Goal: Use online tool/utility: Utilize a website feature to perform a specific function

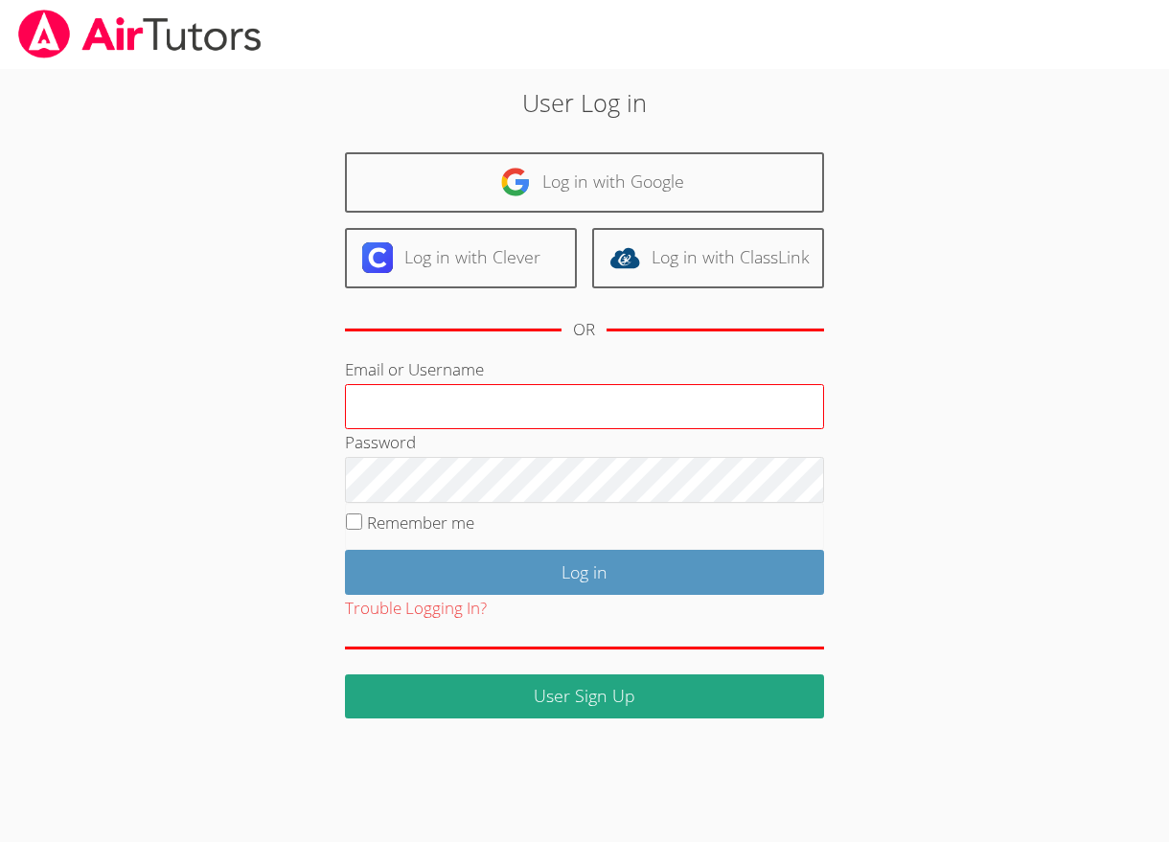
drag, startPoint x: 422, startPoint y: 408, endPoint x: 444, endPoint y: 415, distance: 23.0
click at [422, 408] on input "Email or Username" at bounding box center [584, 407] width 479 height 46
type input "amparsons1682@yahoo.com"
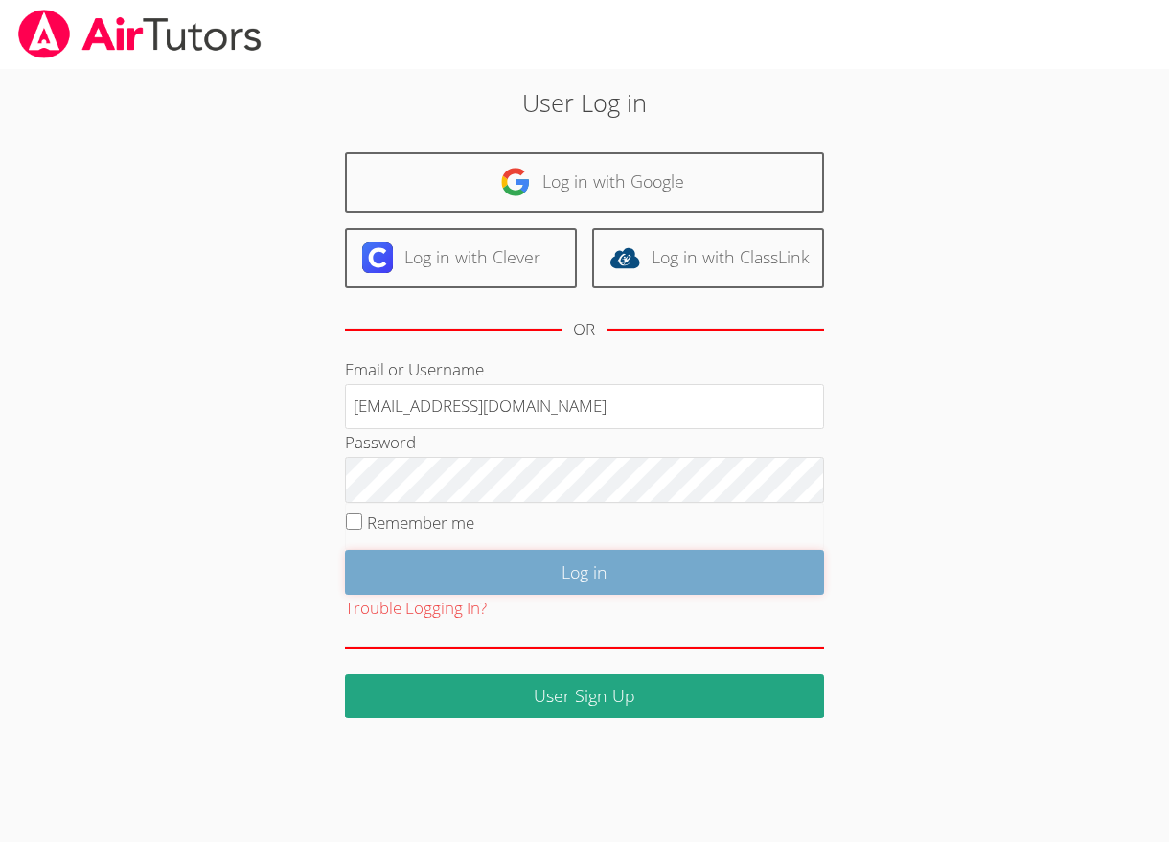
click at [569, 564] on input "Log in" at bounding box center [584, 572] width 479 height 45
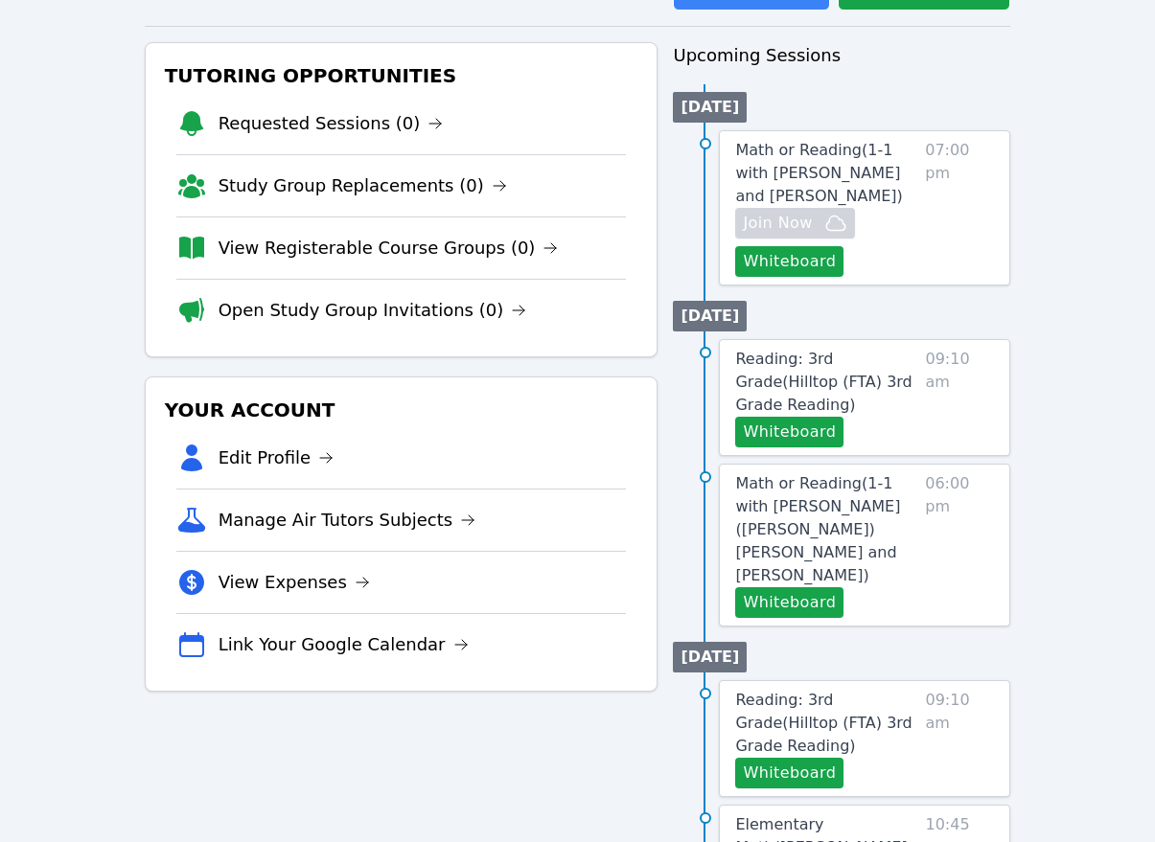
scroll to position [192, 0]
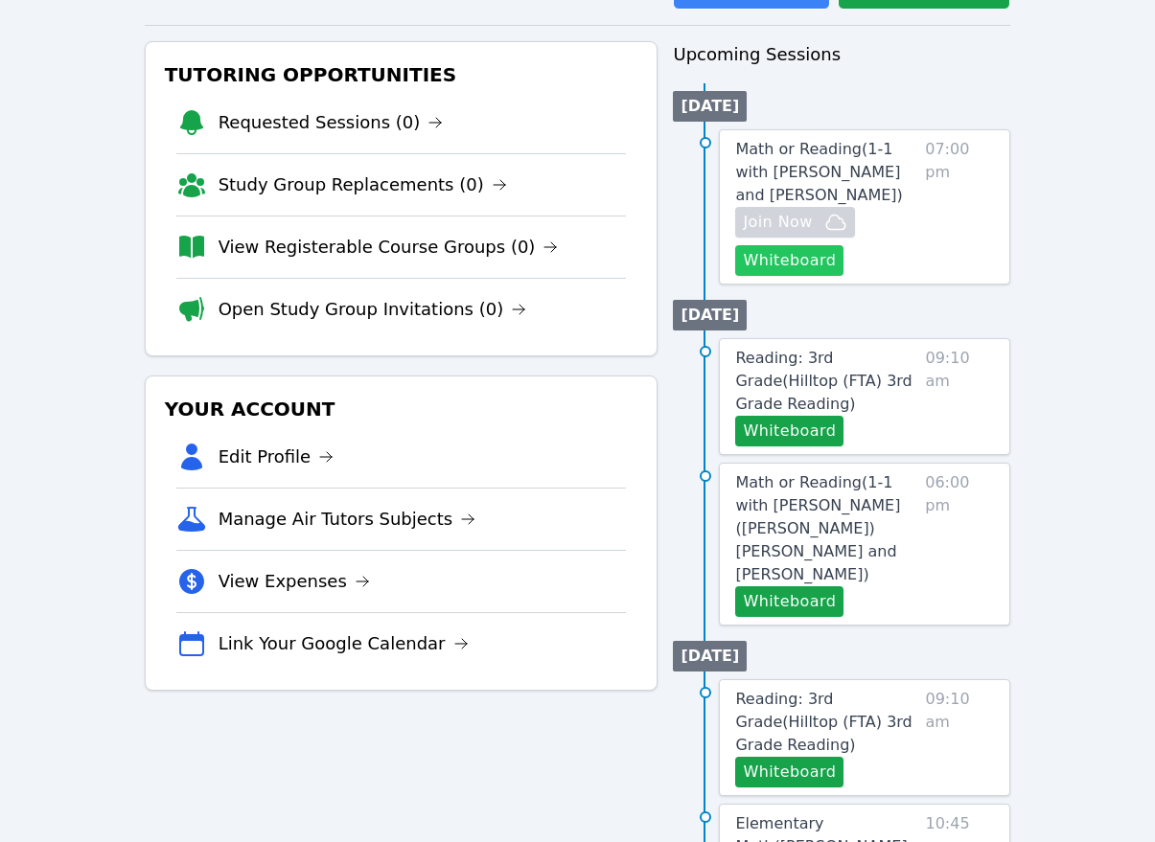
click at [807, 258] on button "Whiteboard" at bounding box center [789, 260] width 108 height 31
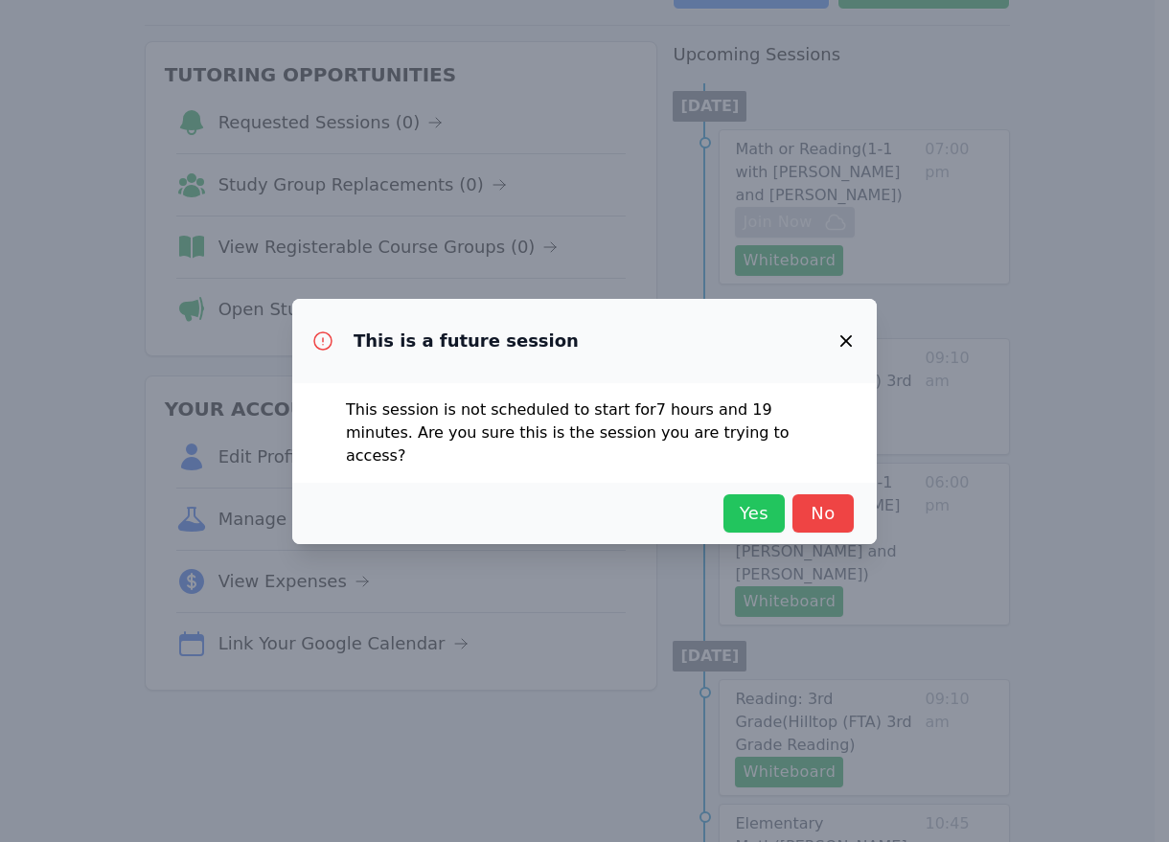
click at [755, 513] on span "Yes" at bounding box center [754, 513] width 42 height 27
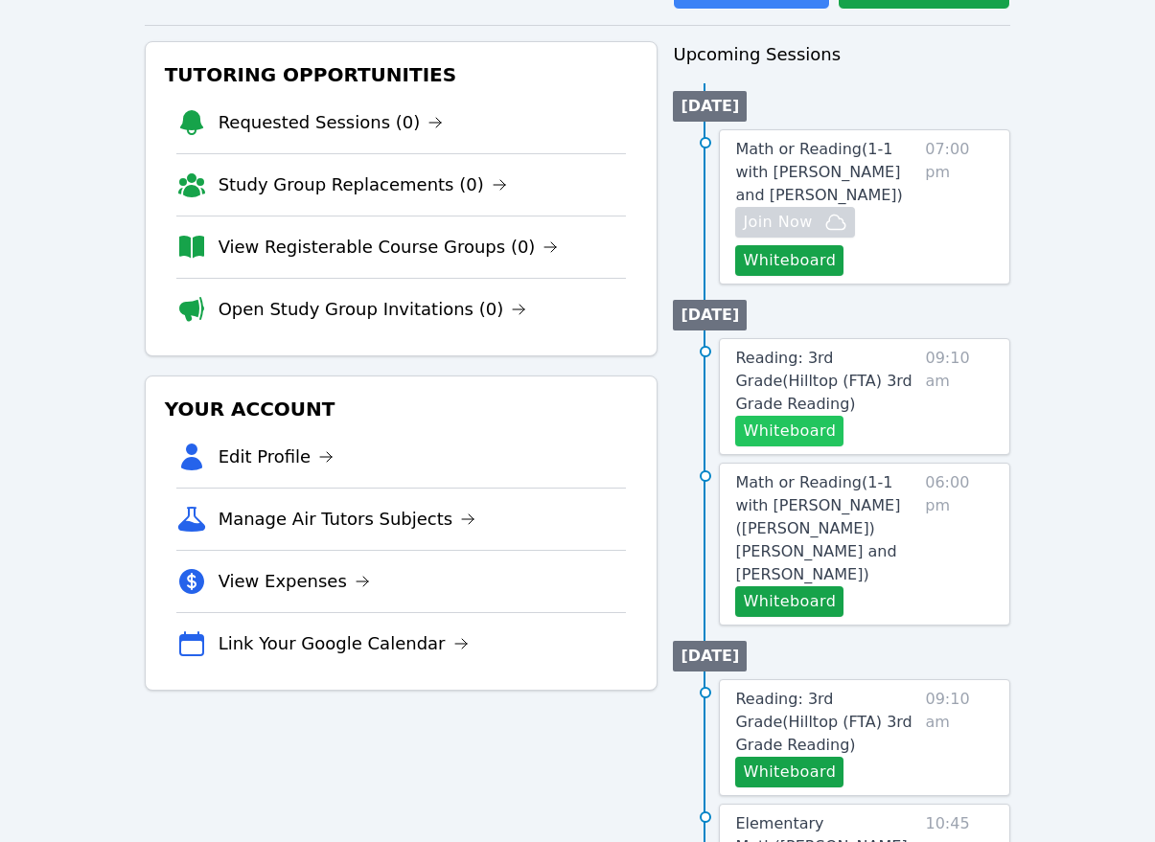
click at [804, 416] on button "Whiteboard" at bounding box center [789, 431] width 108 height 31
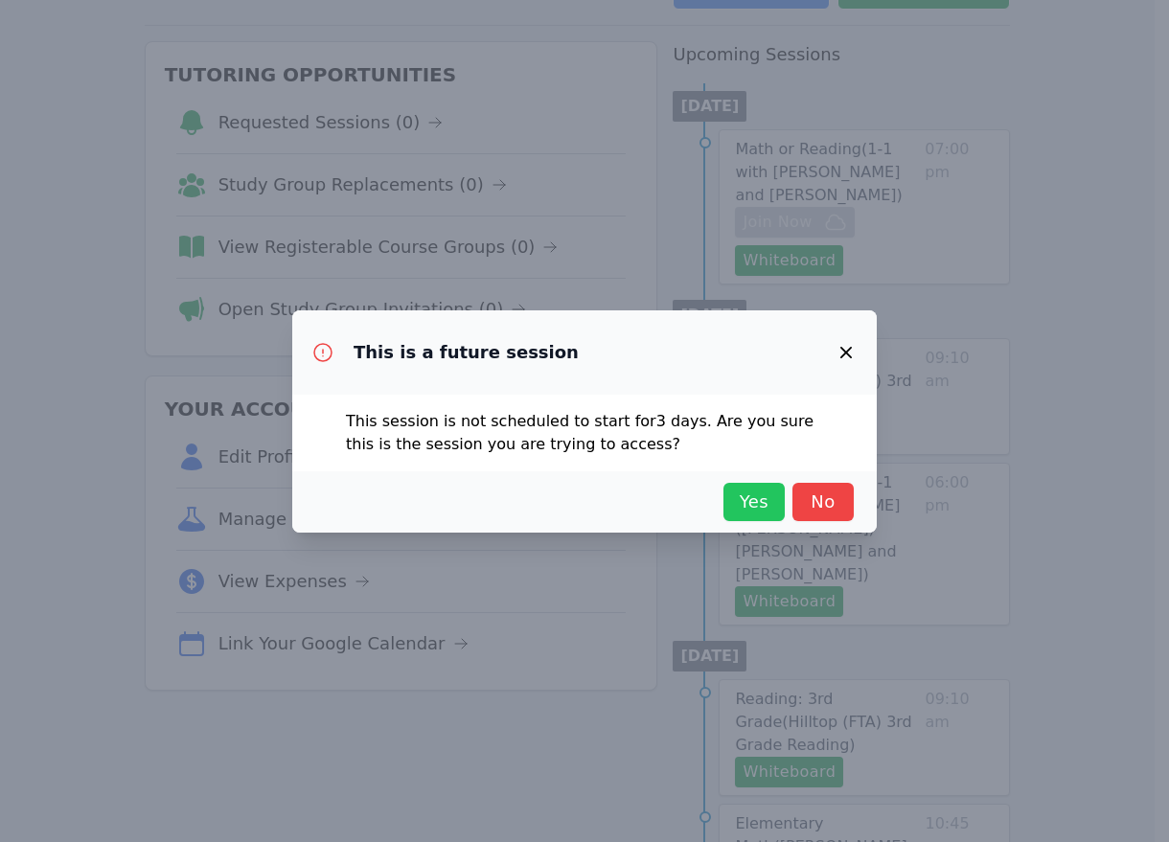
click at [750, 491] on span "Yes" at bounding box center [754, 502] width 42 height 27
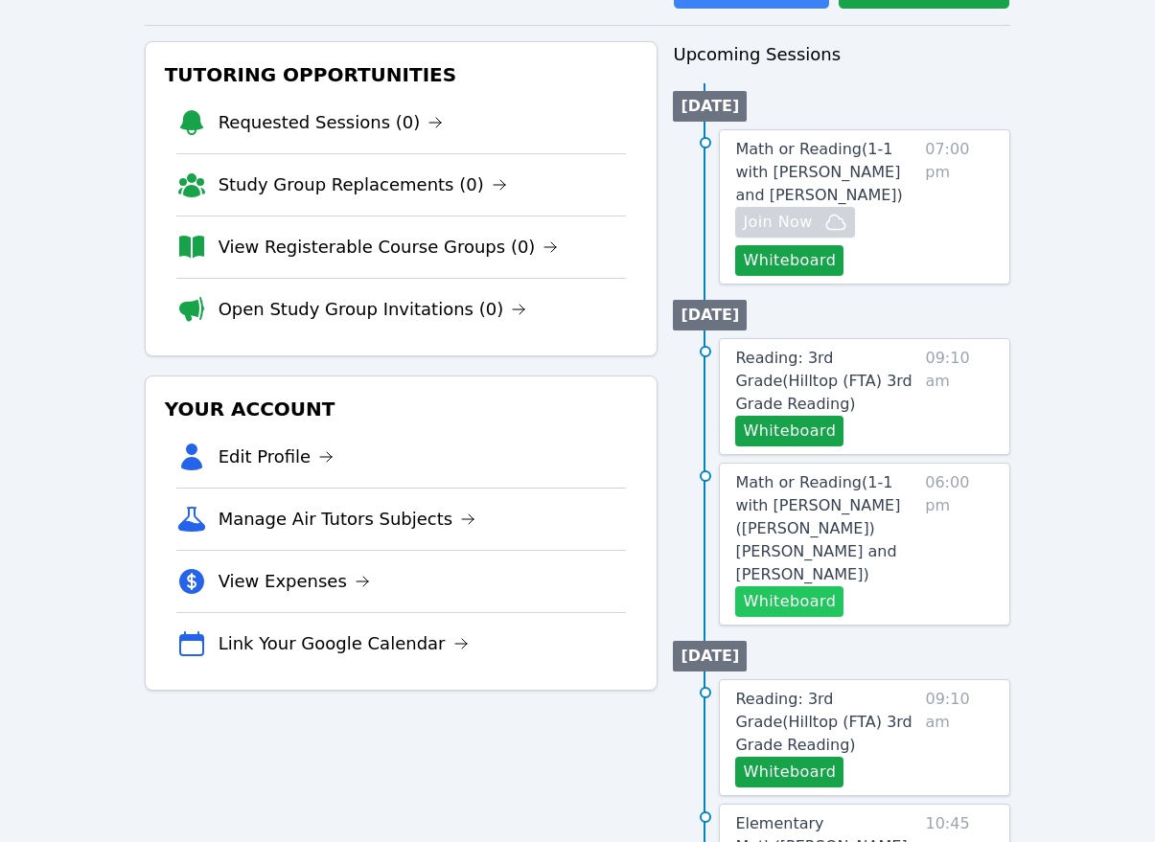
click at [786, 587] on button "Whiteboard" at bounding box center [789, 602] width 108 height 31
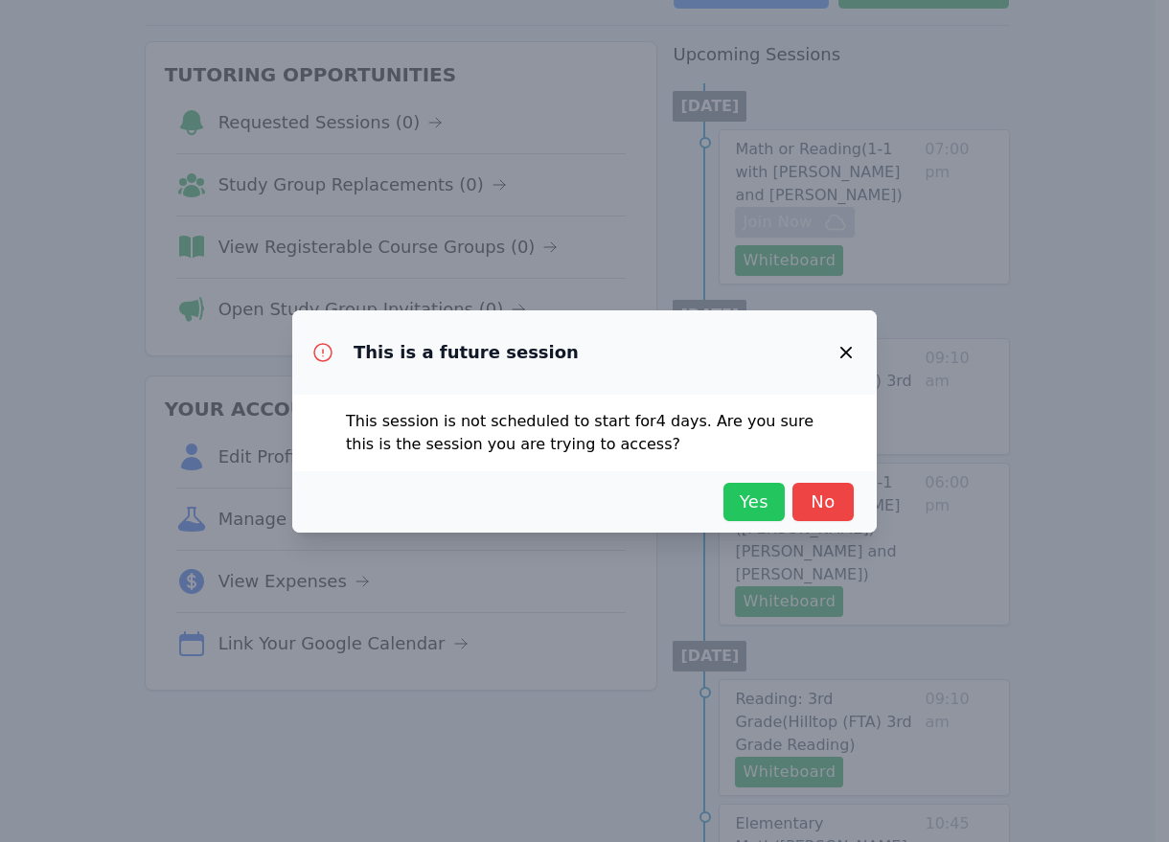
click at [741, 489] on span "Yes" at bounding box center [754, 502] width 42 height 27
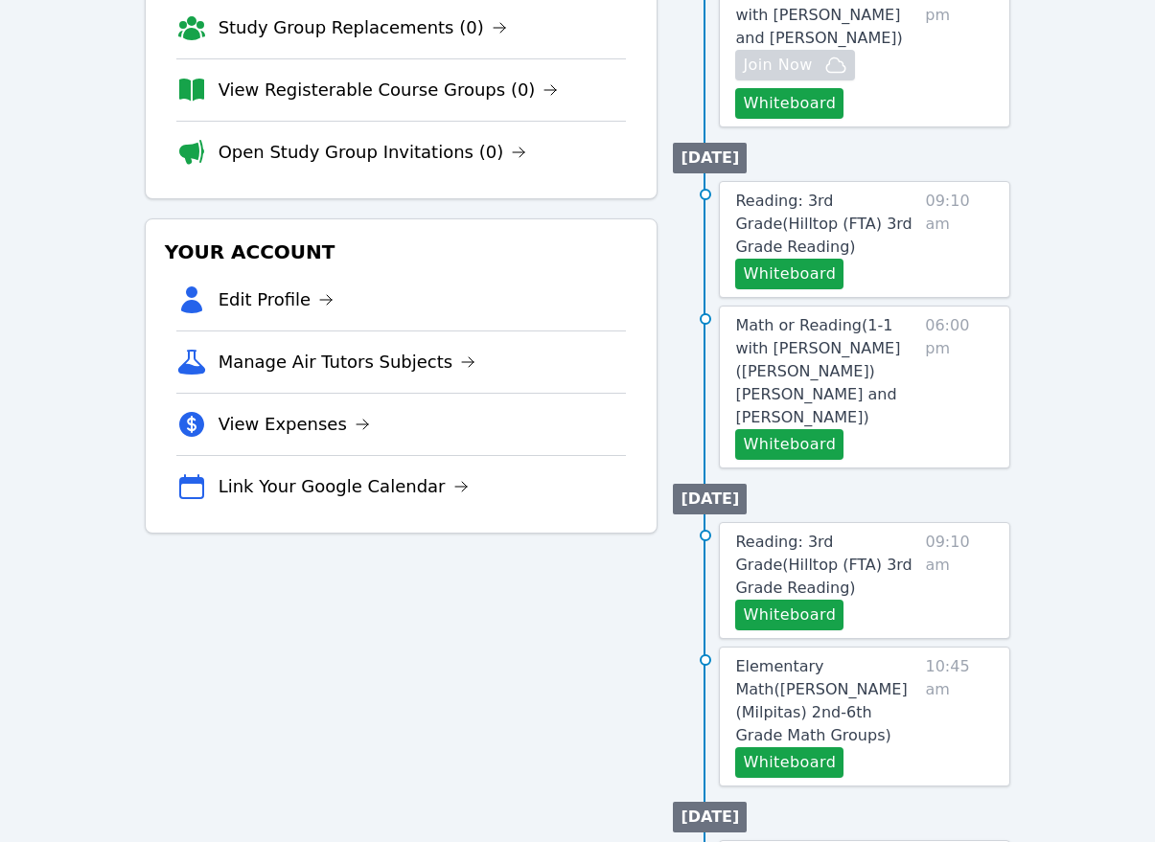
scroll to position [383, 0]
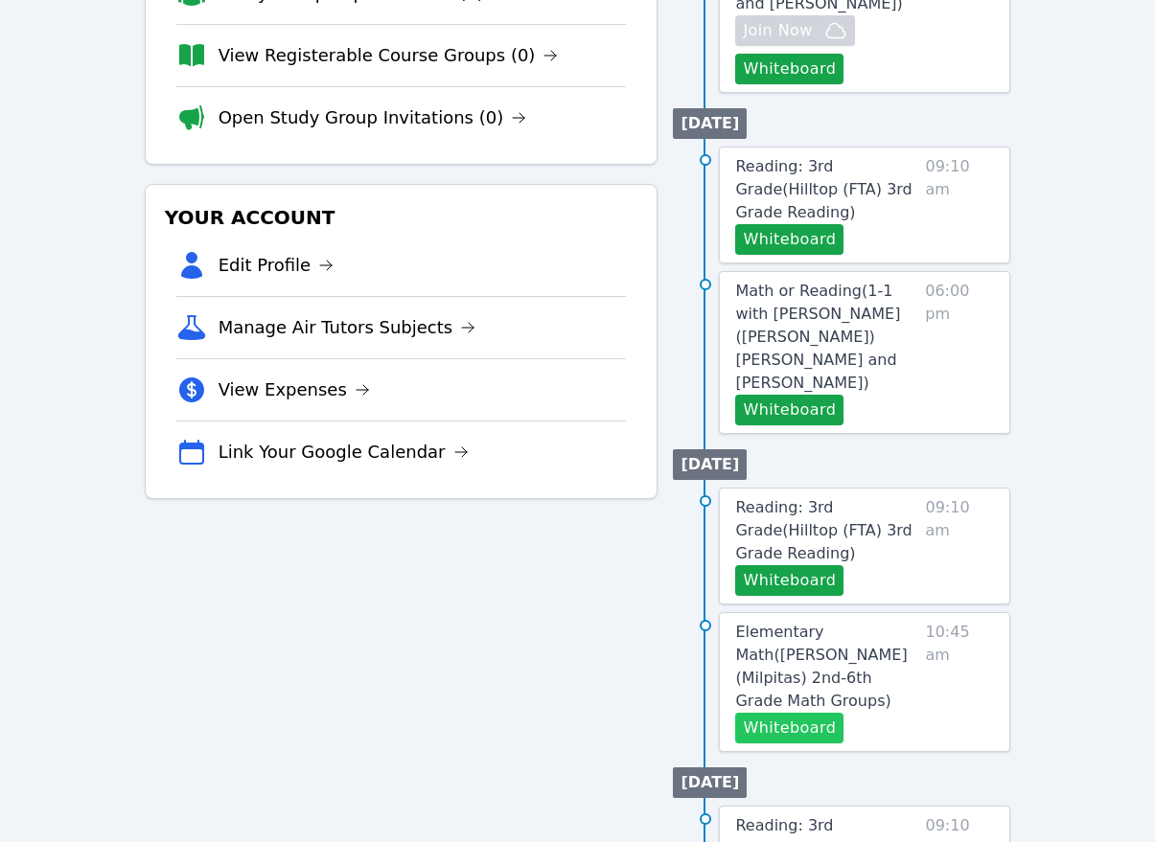
click at [762, 713] on button "Whiteboard" at bounding box center [789, 728] width 108 height 31
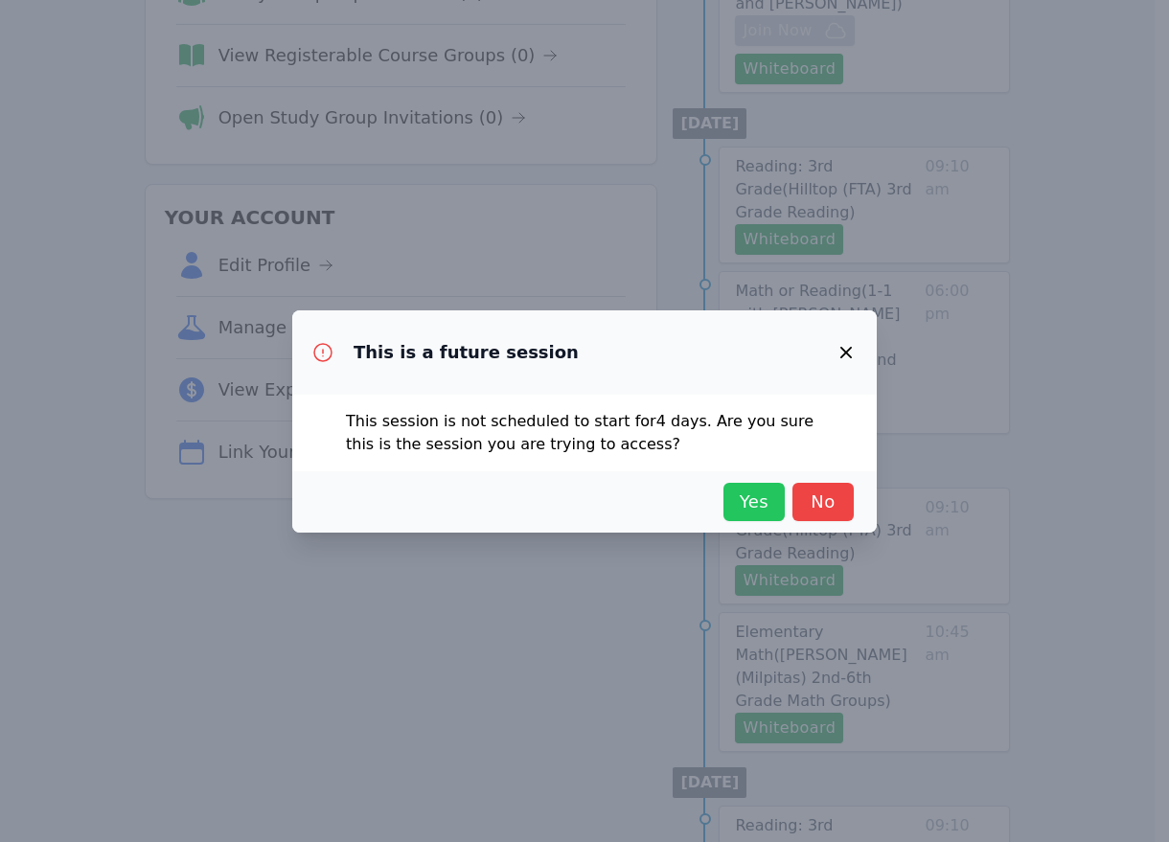
click at [747, 503] on span "Yes" at bounding box center [754, 502] width 42 height 27
